Goal: Transaction & Acquisition: Purchase product/service

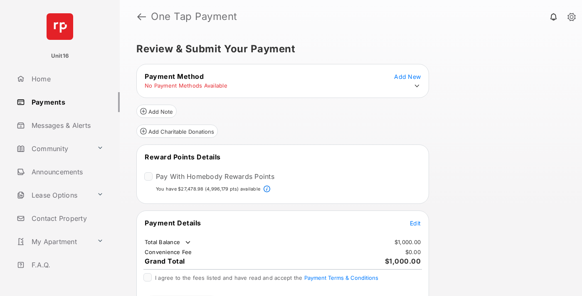
click at [415, 223] on span "Edit" at bounding box center [415, 223] width 11 height 7
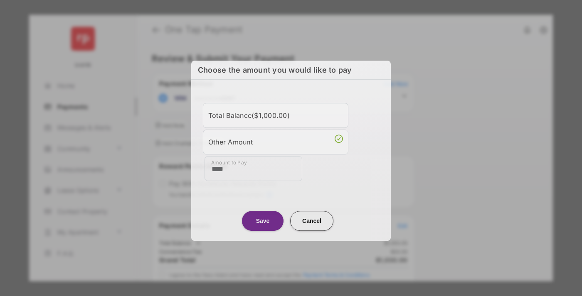
type input "****"
click at [263, 220] on button "Save" at bounding box center [263, 221] width 42 height 20
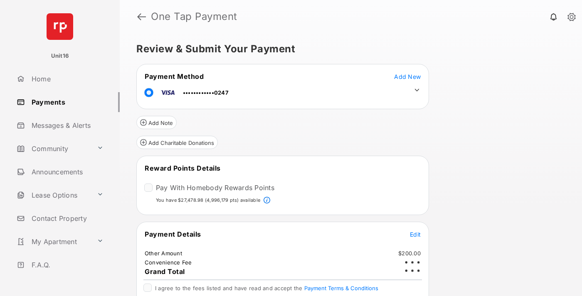
click at [417, 90] on icon at bounding box center [416, 89] width 7 height 7
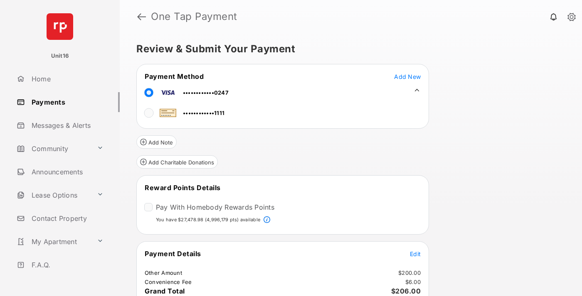
click at [415, 254] on span "Edit" at bounding box center [415, 254] width 11 height 7
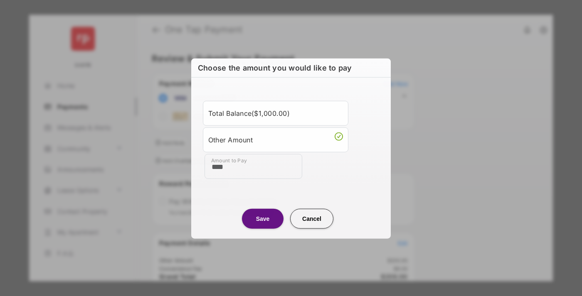
click at [263, 218] on button "Save" at bounding box center [263, 219] width 42 height 20
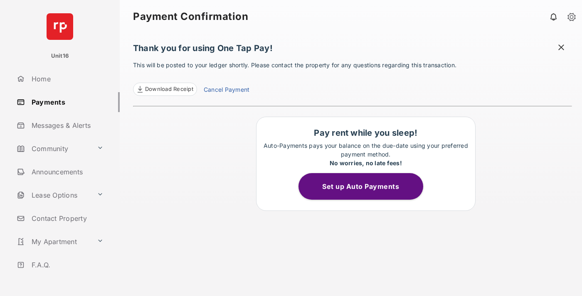
click at [226, 91] on link "Cancel Payment" at bounding box center [227, 90] width 46 height 11
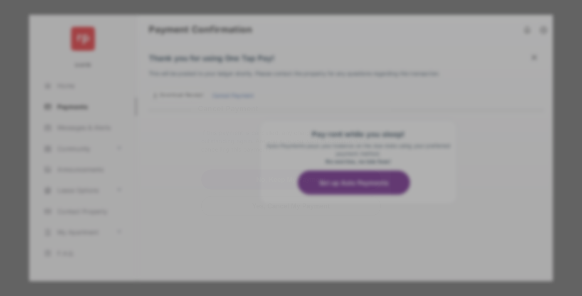
click at [291, 206] on button "Yes, Cancel My Payment" at bounding box center [291, 206] width 180 height 20
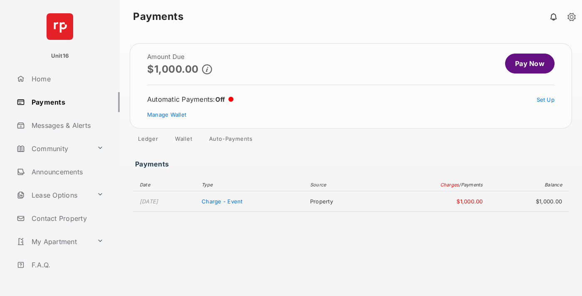
click at [167, 115] on link "Manage Wallet" at bounding box center [166, 114] width 39 height 7
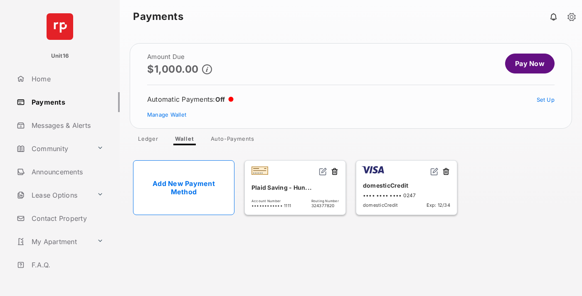
click at [446, 172] on button at bounding box center [446, 173] width 8 height 10
